Goal: Contribute content

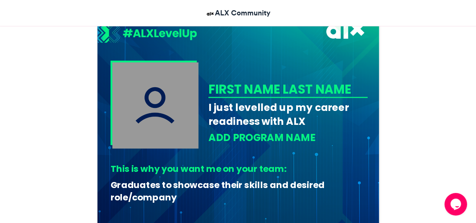
scroll to position [235, 0]
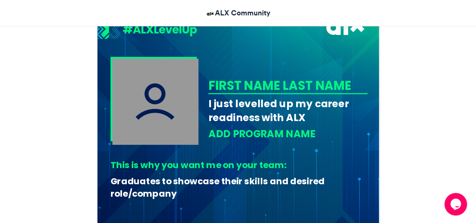
click at [245, 87] on div "FIRST NAME LAST NAME" at bounding box center [286, 85] width 157 height 17
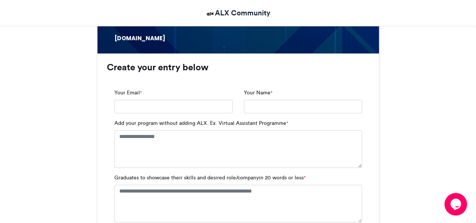
scroll to position [471, 0]
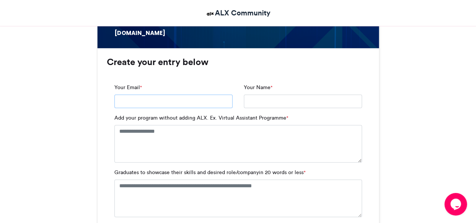
click at [170, 100] on input "Your Email *" at bounding box center [174, 102] width 118 height 14
type input "**********"
click at [183, 137] on textarea "Add your program without adding ALX. Ex. Virtual Assistant Programme *" at bounding box center [239, 144] width 248 height 38
type textarea "*"
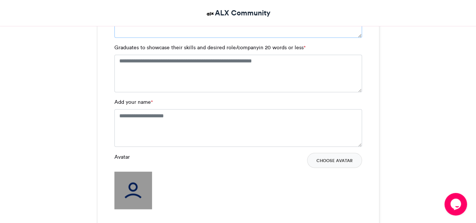
scroll to position [605, 0]
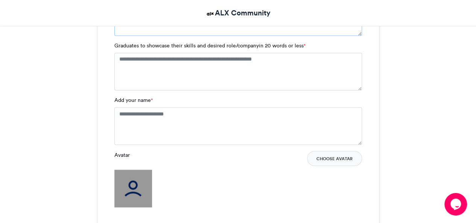
type textarea "**********"
click at [223, 130] on textarea "Add your name *" at bounding box center [239, 126] width 248 height 38
click at [195, 125] on textarea "Add your name *" at bounding box center [239, 126] width 248 height 38
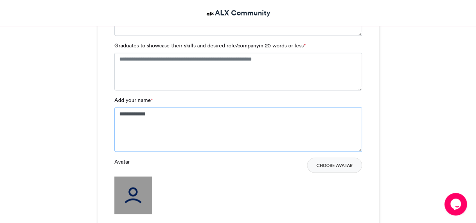
type textarea "**********"
click at [273, 177] on div "Avatar Choose Avatar" at bounding box center [239, 186] width 248 height 57
click at [115, 46] on label "Graduates to showcase their skills and desired role/companyin 20 words or less *" at bounding box center [210, 46] width 191 height 8
click at [115, 53] on textarea "Graduates to showcase their skills and desired role/companyin 20 words or less *" at bounding box center [239, 72] width 248 height 38
click at [115, 46] on label "Graduates to showcase their skills and desired role/companyin 20 words or less *" at bounding box center [210, 46] width 191 height 8
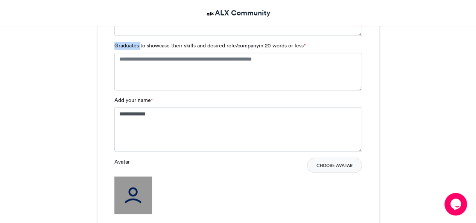
click at [115, 53] on textarea "Graduates to showcase their skills and desired role/companyin 20 words or less *" at bounding box center [239, 72] width 248 height 38
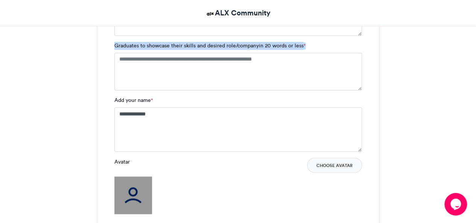
click at [115, 46] on label "Graduates to showcase their skills and desired role/companyin 20 words or less *" at bounding box center [210, 46] width 191 height 8
click at [115, 53] on textarea "Graduates to showcase their skills and desired role/companyin 20 words or less *" at bounding box center [239, 72] width 248 height 38
copy label "Graduates to showcase their skills and desired role/companyin 20 words or less *"
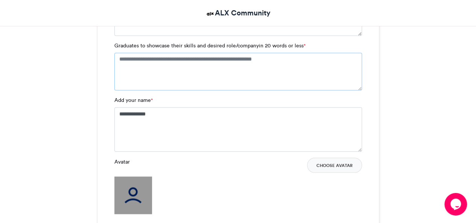
click at [157, 74] on textarea "Graduates to showcase their skills and desired role/companyin 20 words or less *" at bounding box center [239, 72] width 248 height 38
paste textarea "**********"
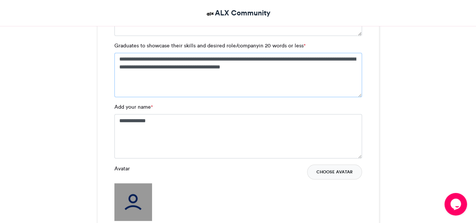
type textarea "**********"
click at [330, 171] on button "Choose Avatar" at bounding box center [334, 172] width 55 height 15
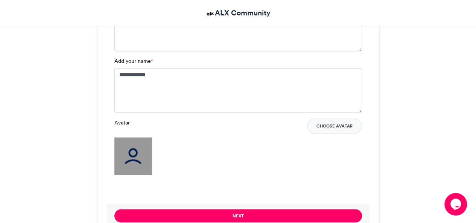
scroll to position [692, 0]
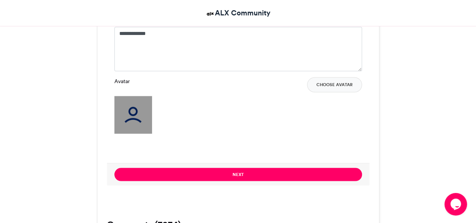
click at [131, 113] on img at bounding box center [134, 115] width 38 height 38
click at [328, 85] on button "Choose Avatar" at bounding box center [334, 84] width 55 height 15
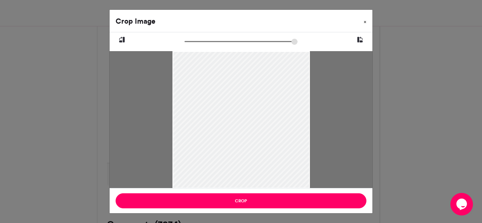
click at [365, 21] on span "×" at bounding box center [365, 22] width 3 height 5
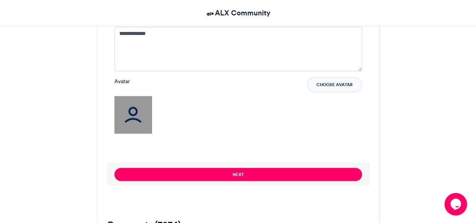
click at [341, 86] on button "Choose Avatar" at bounding box center [334, 84] width 55 height 15
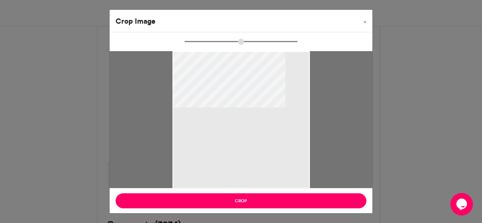
type input "****"
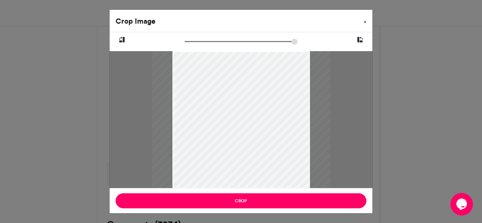
click at [366, 24] on span "×" at bounding box center [365, 22] width 3 height 5
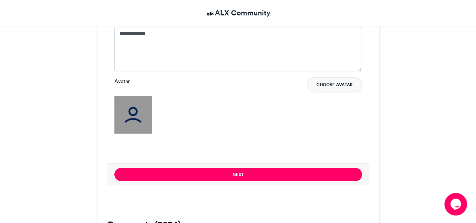
click at [334, 82] on button "Choose Avatar" at bounding box center [334, 84] width 55 height 15
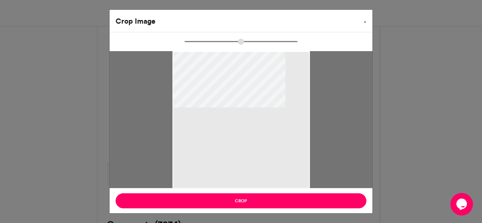
type input "******"
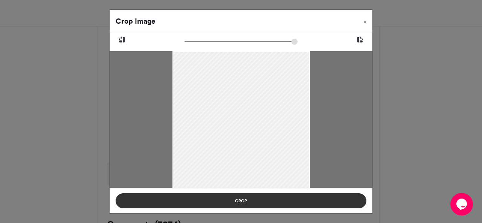
click at [307, 197] on button "Crop" at bounding box center [241, 201] width 251 height 15
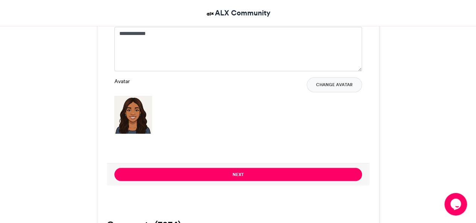
click at [138, 111] on img at bounding box center [134, 115] width 38 height 38
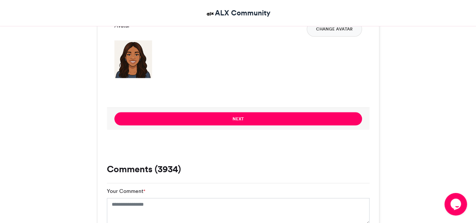
scroll to position [771, 0]
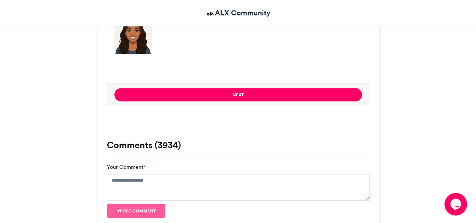
click at [163, 168] on div "Your Comment *" at bounding box center [238, 182] width 263 height 38
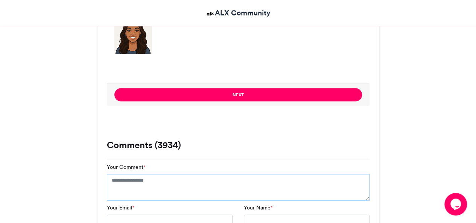
click at [148, 183] on textarea "Your Comment *" at bounding box center [238, 187] width 263 height 27
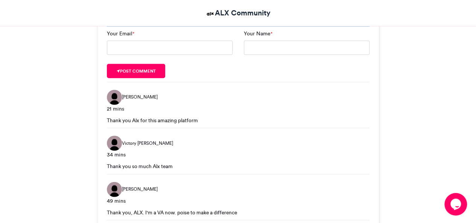
scroll to position [715, 0]
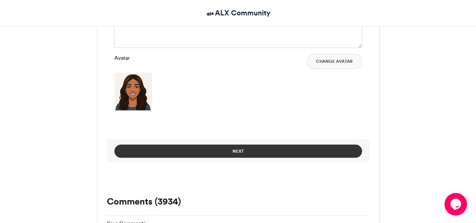
type textarea "**********"
click at [339, 148] on button "Next" at bounding box center [239, 151] width 248 height 13
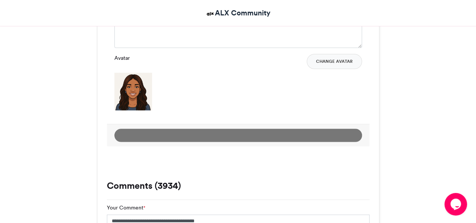
scroll to position [395, 0]
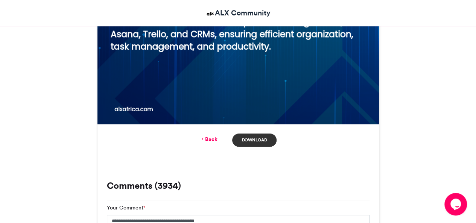
click at [256, 141] on link "Download" at bounding box center [254, 140] width 44 height 13
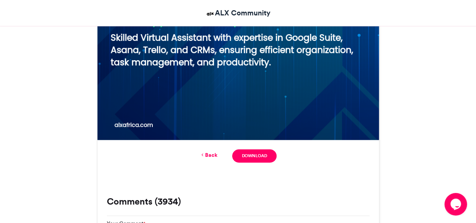
scroll to position [414, 0]
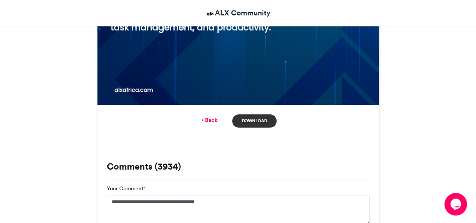
click at [267, 116] on link "Download" at bounding box center [254, 121] width 44 height 13
